Goal: Navigation & Orientation: Find specific page/section

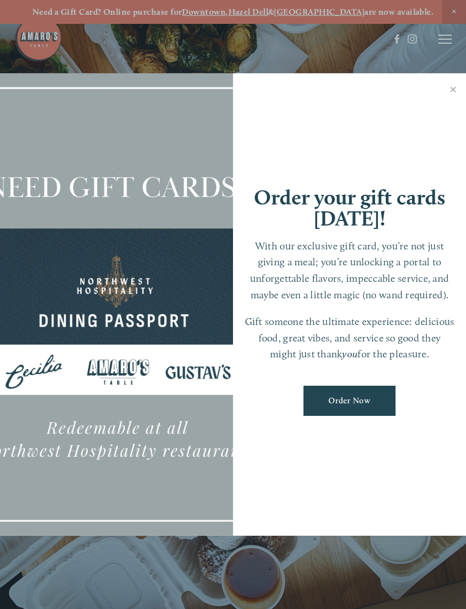
click at [451, 96] on link "Close" at bounding box center [453, 91] width 22 height 32
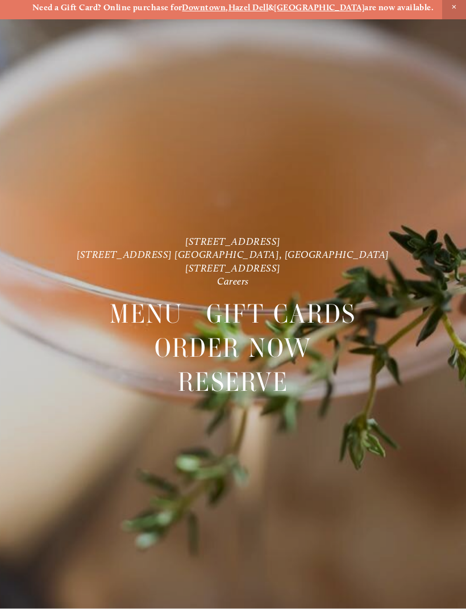
scroll to position [24, 0]
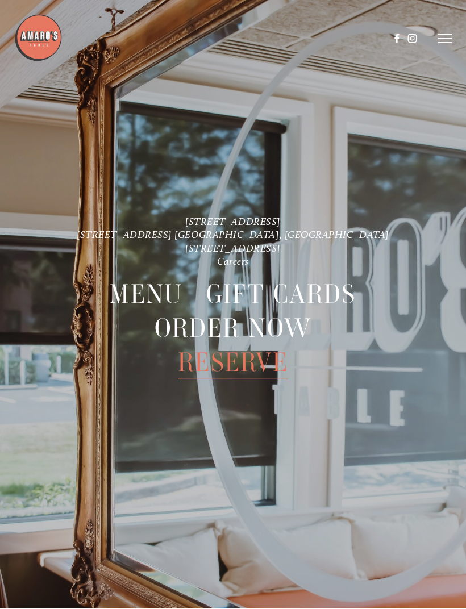
click at [442, 43] on icon at bounding box center [445, 39] width 14 height 10
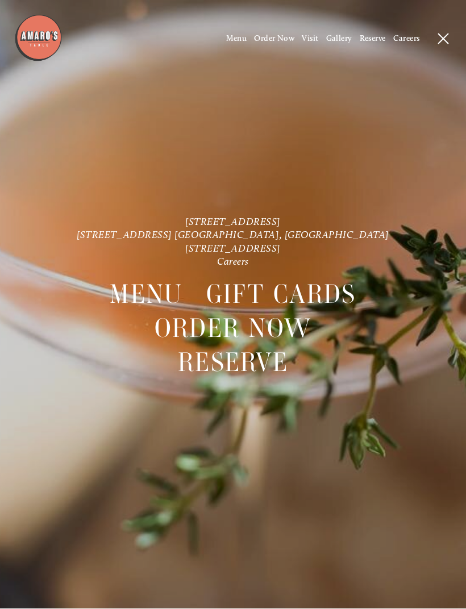
click at [241, 36] on span "Menu" at bounding box center [236, 39] width 21 height 10
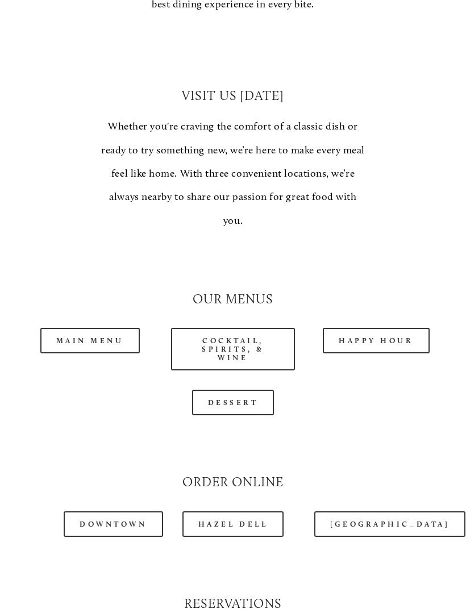
scroll to position [804, 0]
click at [393, 336] on link "Happy Hour" at bounding box center [376, 340] width 107 height 26
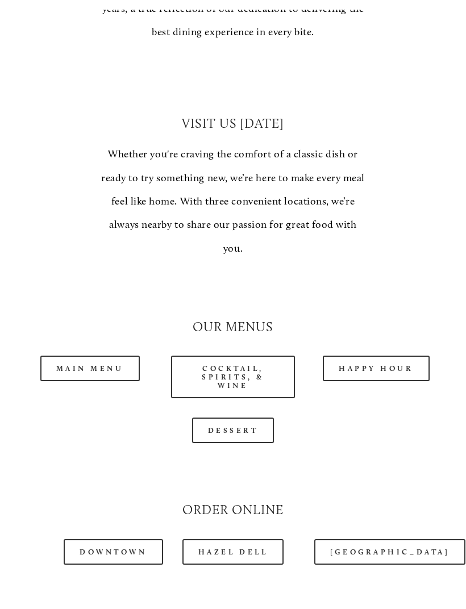
scroll to position [811, 0]
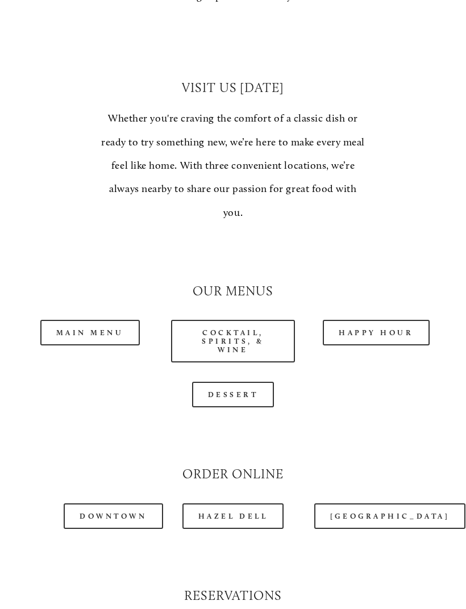
click at [110, 320] on link "Main Menu" at bounding box center [89, 333] width 99 height 26
click at [259, 333] on link "Cocktail, Spirits, & Wine" at bounding box center [233, 341] width 124 height 43
